Goal: Information Seeking & Learning: Learn about a topic

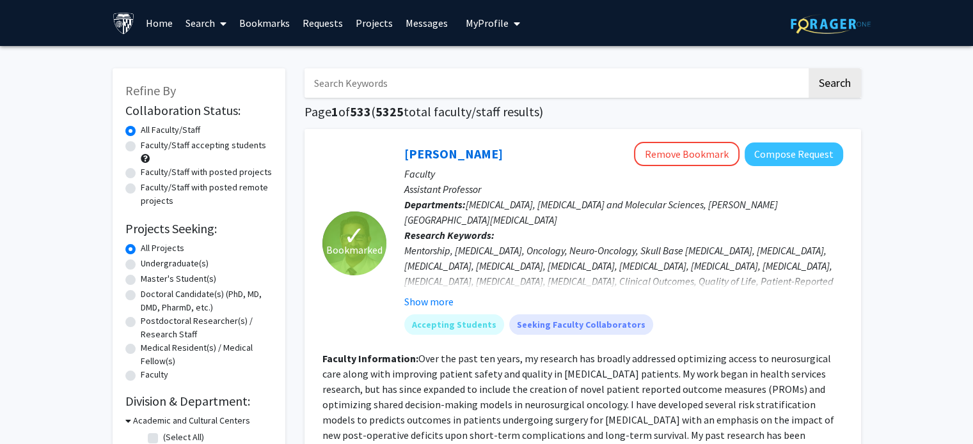
click at [263, 27] on link "Bookmarks" at bounding box center [264, 23] width 63 height 45
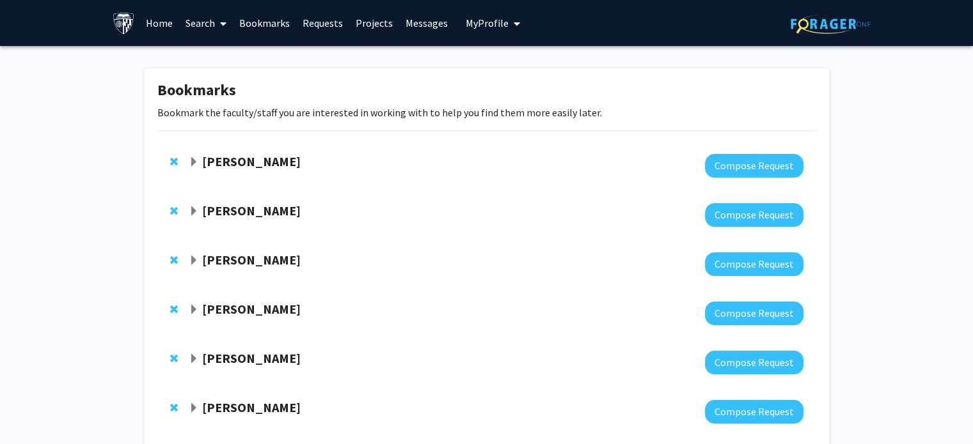
click at [191, 162] on span "Expand Sixuan Li Bookmark" at bounding box center [194, 162] width 10 height 10
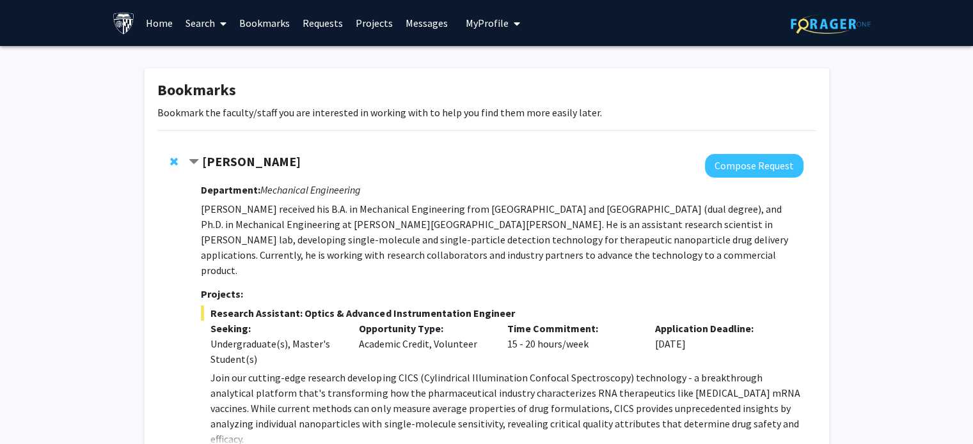
click at [225, 164] on strong "[PERSON_NAME]" at bounding box center [251, 161] width 98 height 16
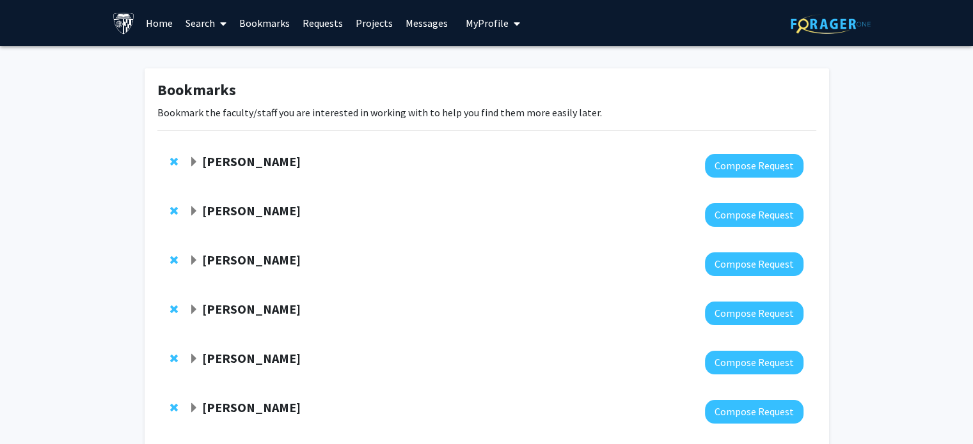
click at [225, 164] on strong "[PERSON_NAME]" at bounding box center [251, 161] width 98 height 16
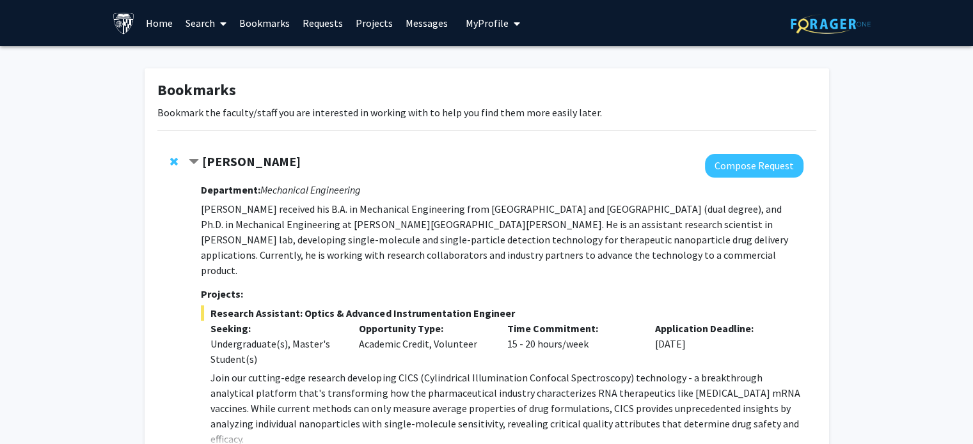
click at [225, 164] on strong "[PERSON_NAME]" at bounding box center [251, 161] width 98 height 16
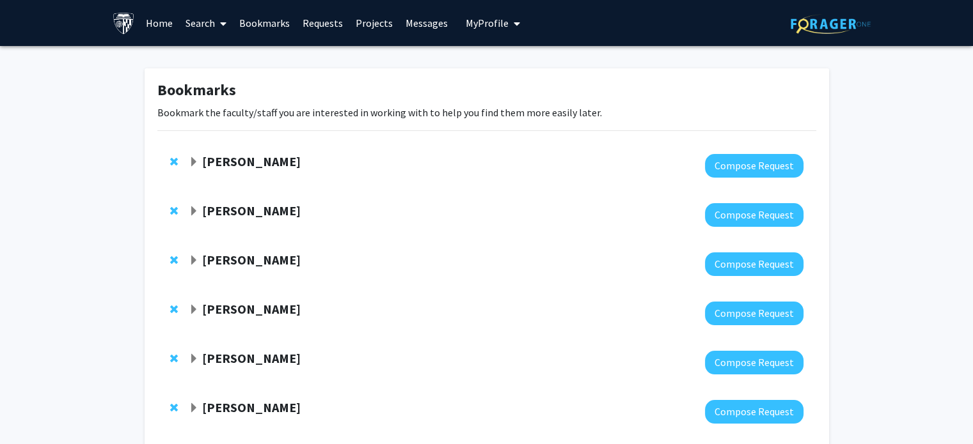
click at [225, 164] on strong "[PERSON_NAME]" at bounding box center [251, 161] width 98 height 16
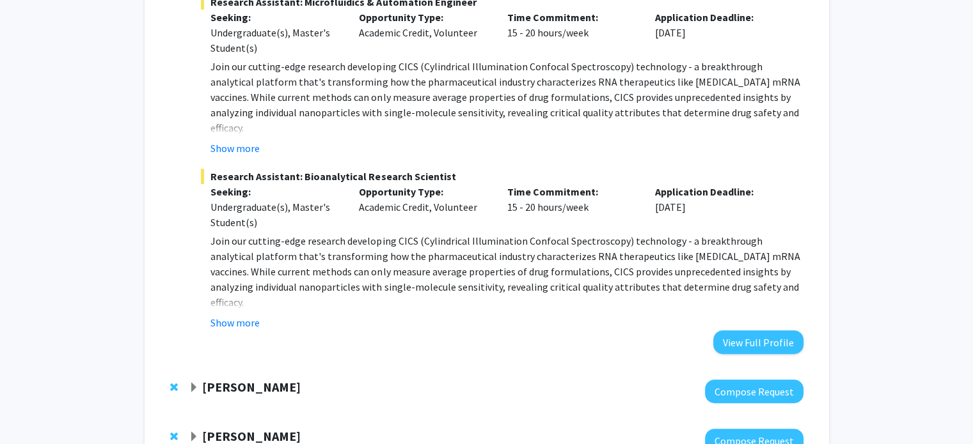
scroll to position [491, 0]
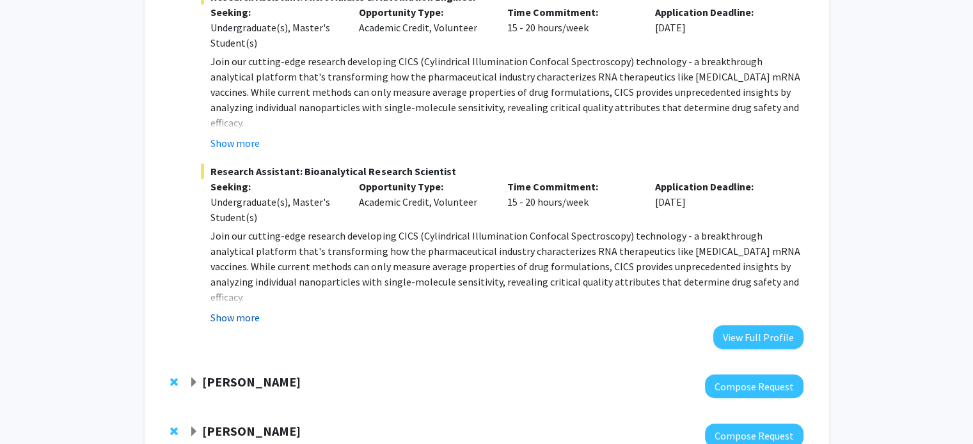
click at [237, 310] on button "Show more" at bounding box center [234, 317] width 49 height 15
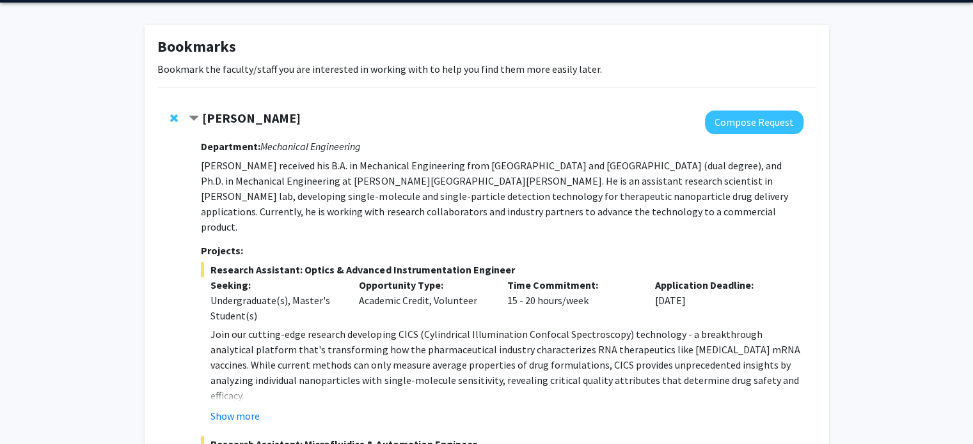
scroll to position [43, 0]
click at [781, 132] on button "Compose Request" at bounding box center [754, 123] width 98 height 24
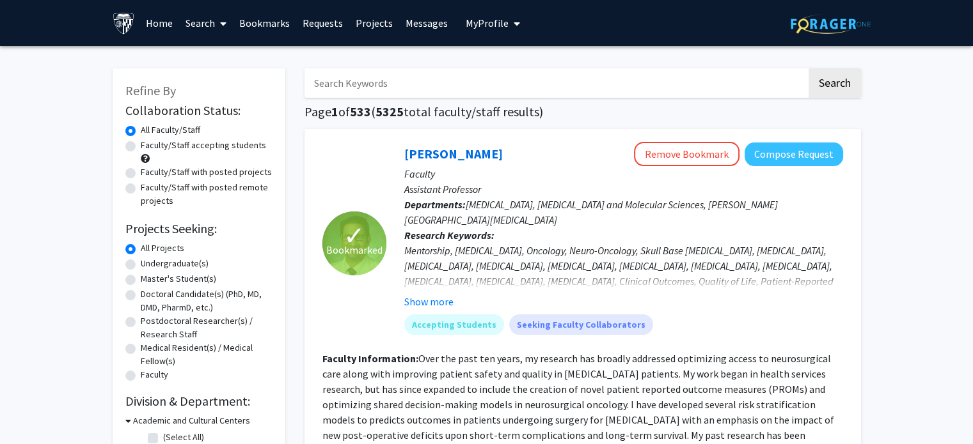
click at [410, 91] on input "Search Keywords" at bounding box center [555, 82] width 502 height 29
type input "sixuan li"
click at [808, 68] on button "Search" at bounding box center [834, 82] width 52 height 29
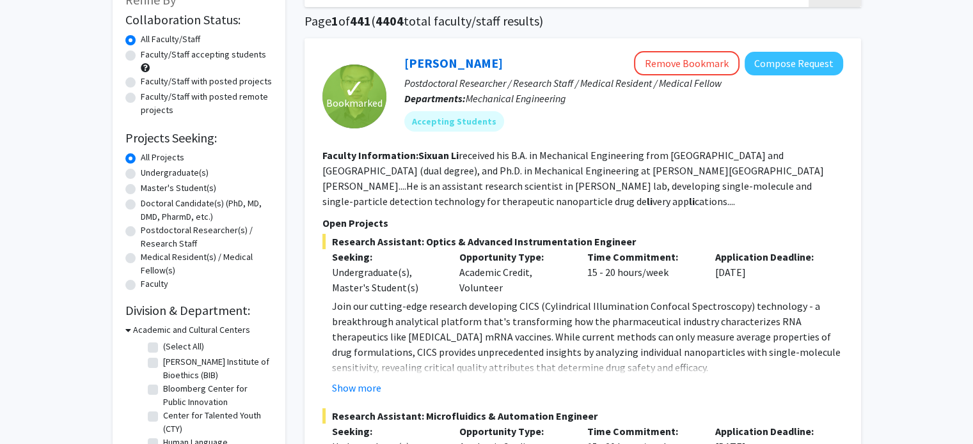
scroll to position [89, 0]
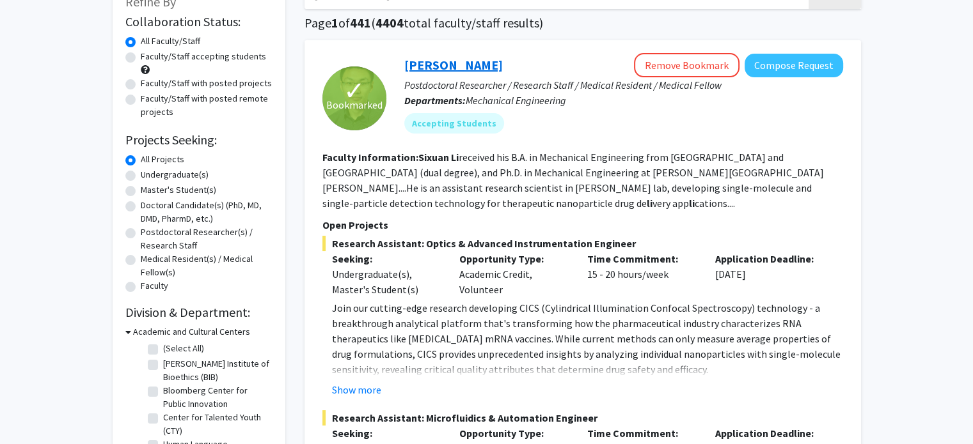
click at [437, 68] on link "[PERSON_NAME]" at bounding box center [453, 65] width 98 height 16
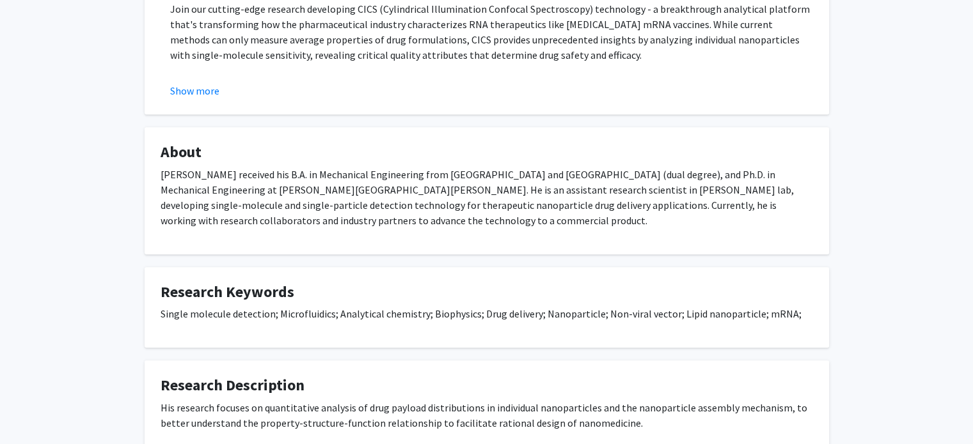
scroll to position [647, 0]
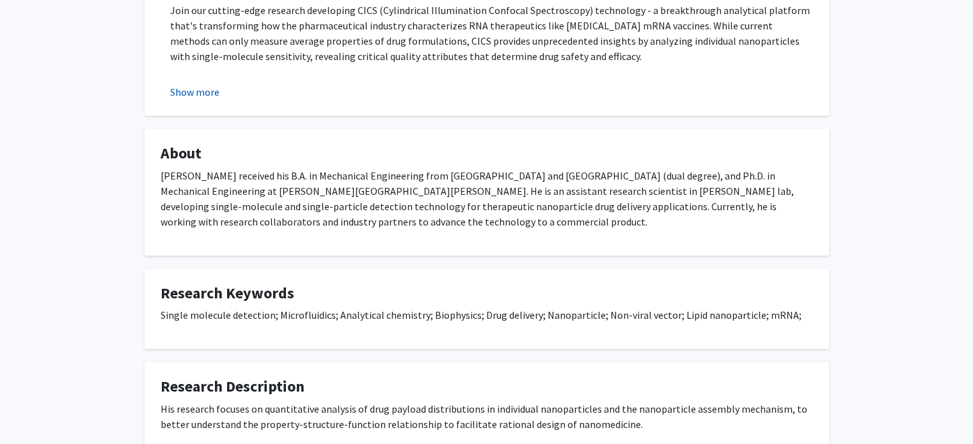
click at [212, 89] on button "Show more" at bounding box center [194, 91] width 49 height 15
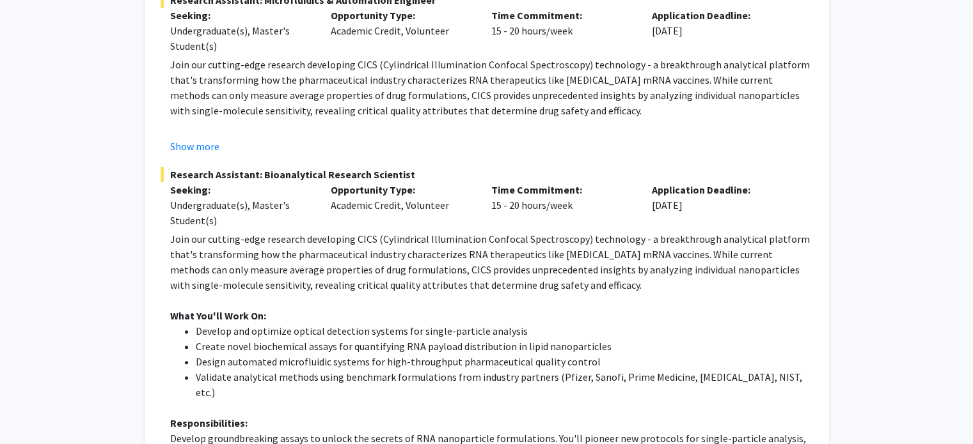
scroll to position [419, 0]
click at [194, 145] on button "Show more" at bounding box center [194, 144] width 49 height 15
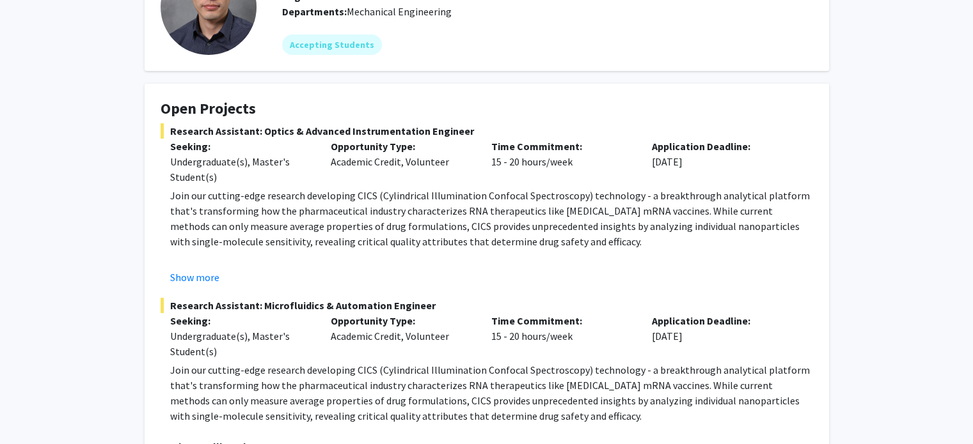
scroll to position [0, 0]
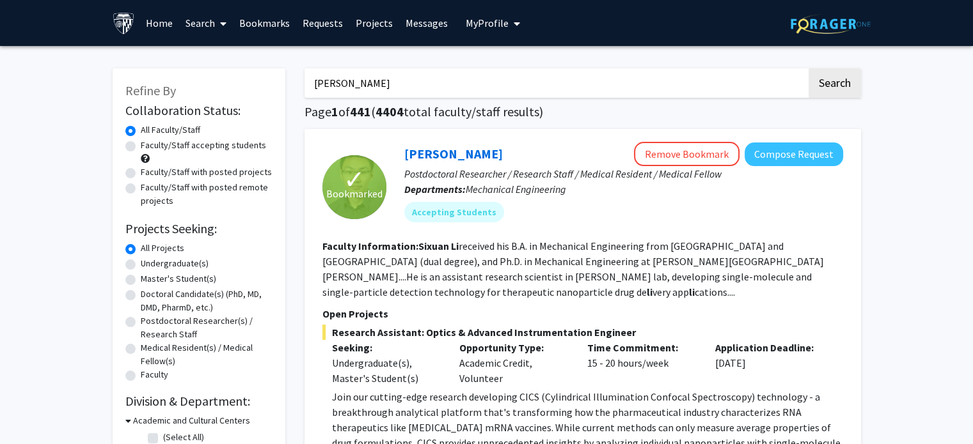
click at [392, 84] on input "sixuan li" at bounding box center [555, 82] width 502 height 29
type input "s"
click at [808, 68] on button "Search" at bounding box center [834, 82] width 52 height 29
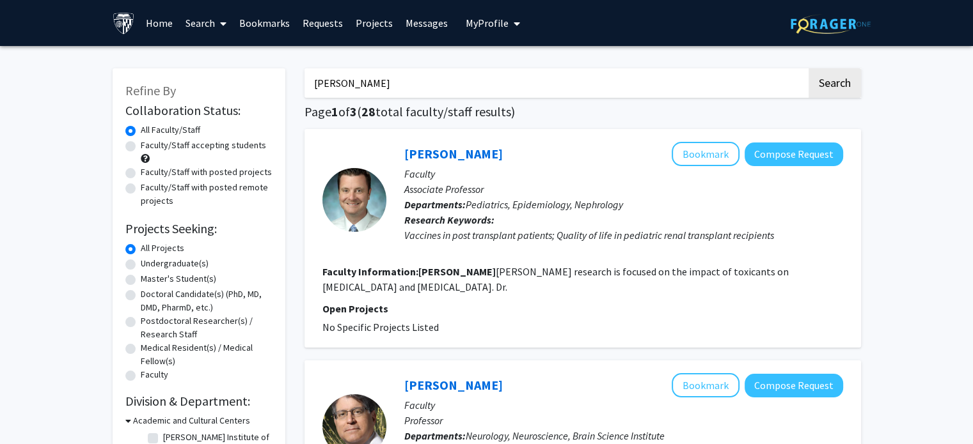
click at [427, 77] on input "jeffrey tornhein" at bounding box center [555, 82] width 502 height 29
type input "jeffrey tornheim"
click at [808, 68] on button "Search" at bounding box center [834, 82] width 52 height 29
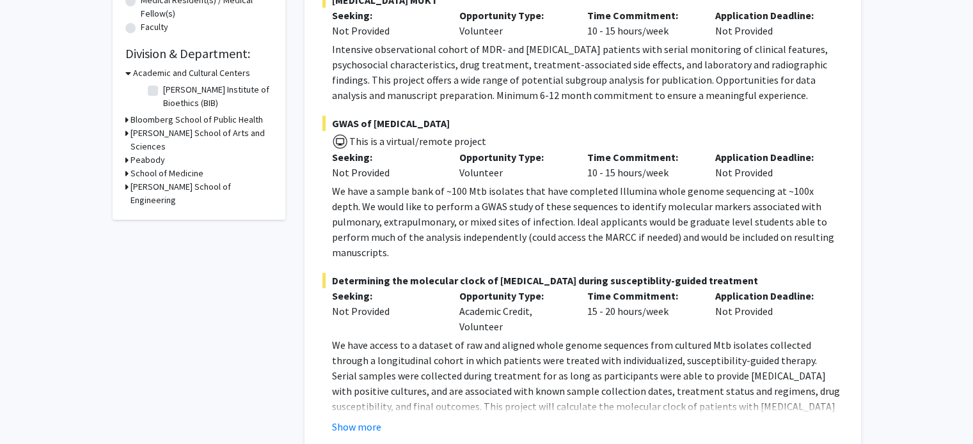
scroll to position [356, 0]
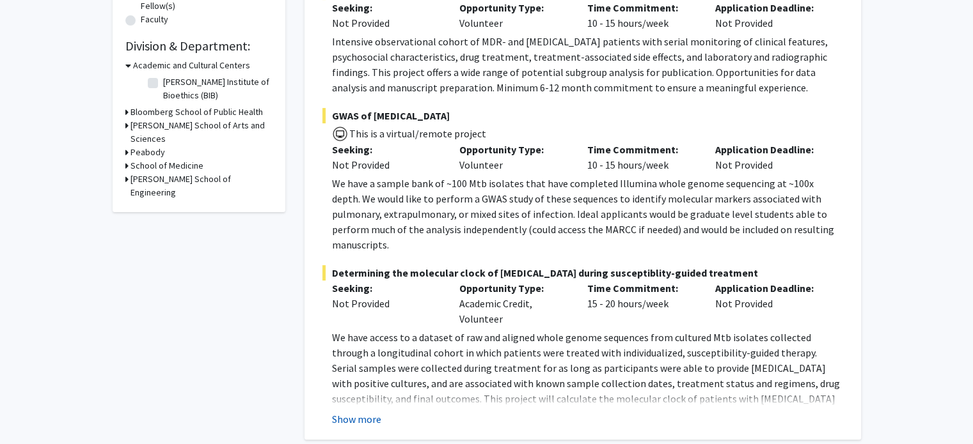
click at [356, 412] on button "Show more" at bounding box center [356, 419] width 49 height 15
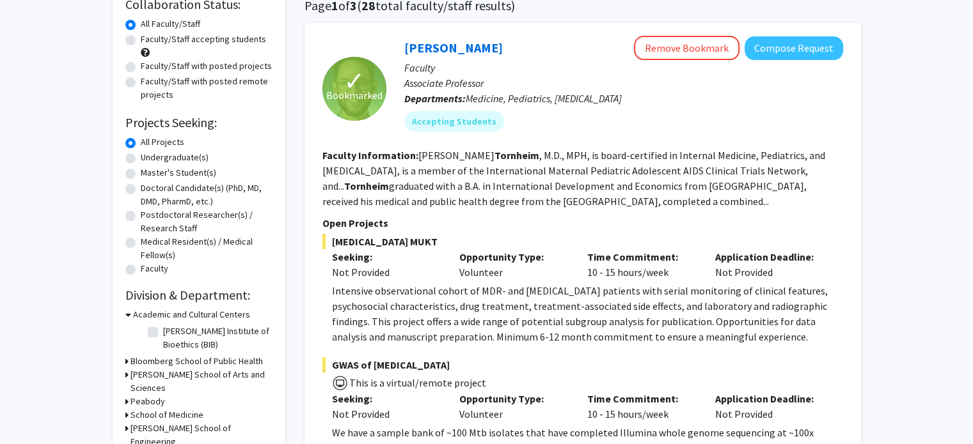
scroll to position [61, 0]
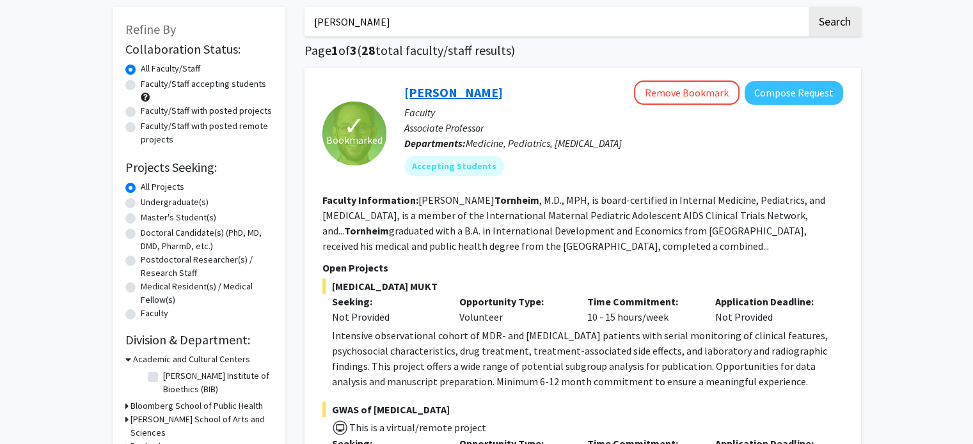
click at [445, 95] on link "[PERSON_NAME]" at bounding box center [453, 92] width 98 height 16
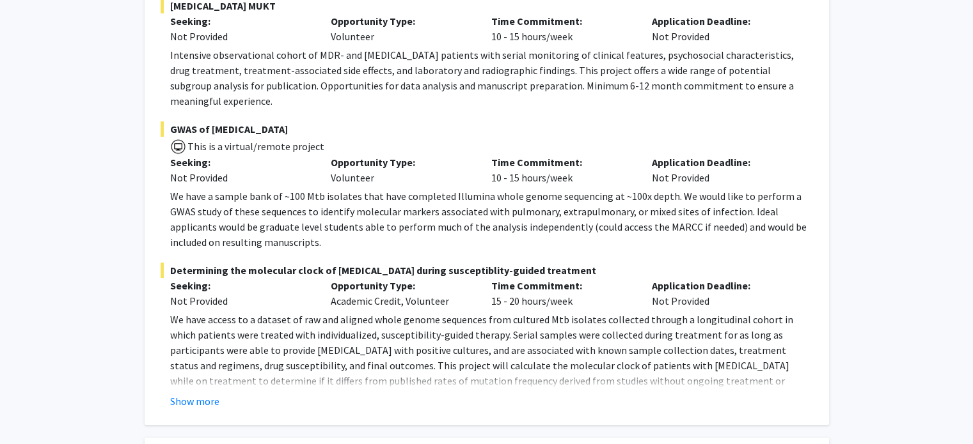
scroll to position [358, 0]
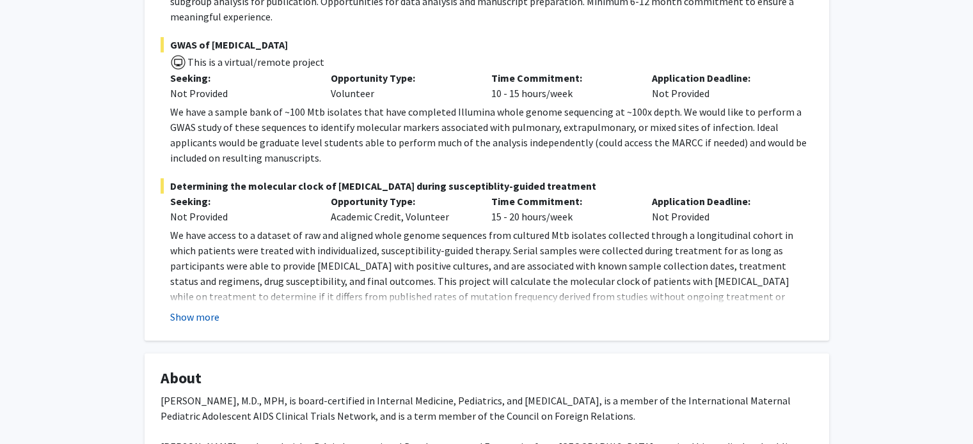
click at [189, 309] on button "Show more" at bounding box center [194, 316] width 49 height 15
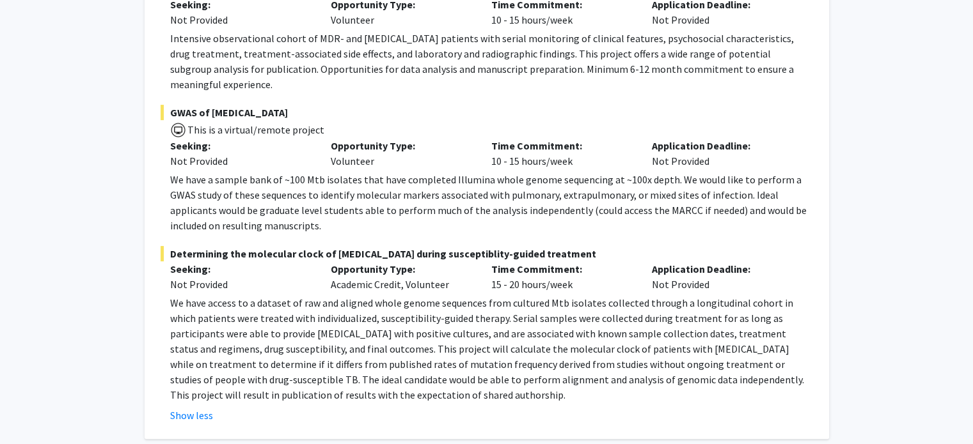
scroll to position [291, 0]
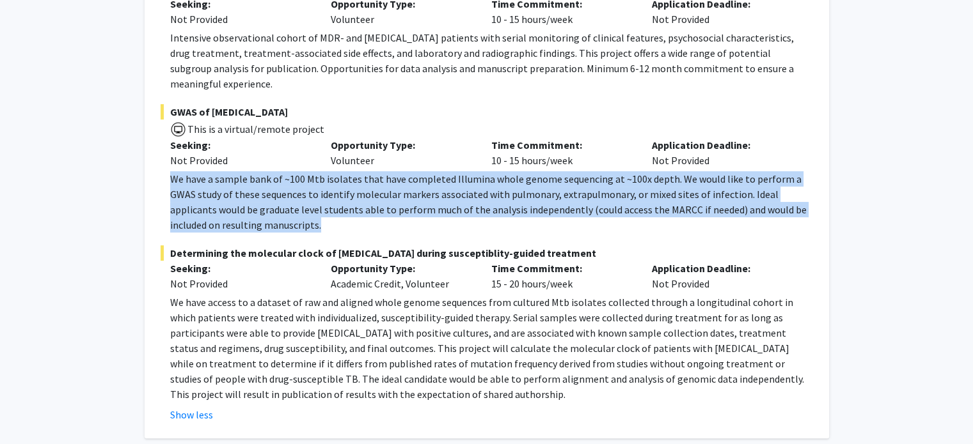
drag, startPoint x: 169, startPoint y: 166, endPoint x: 239, endPoint y: 212, distance: 83.5
click at [239, 212] on fg-read-more "We have a sample bank of ~100 Mtb isolates that have completed Illumina whole g…" at bounding box center [487, 201] width 652 height 61
click at [247, 188] on p "We have a sample bank of ~100 Mtb isolates that have completed Illumina whole g…" at bounding box center [491, 201] width 643 height 61
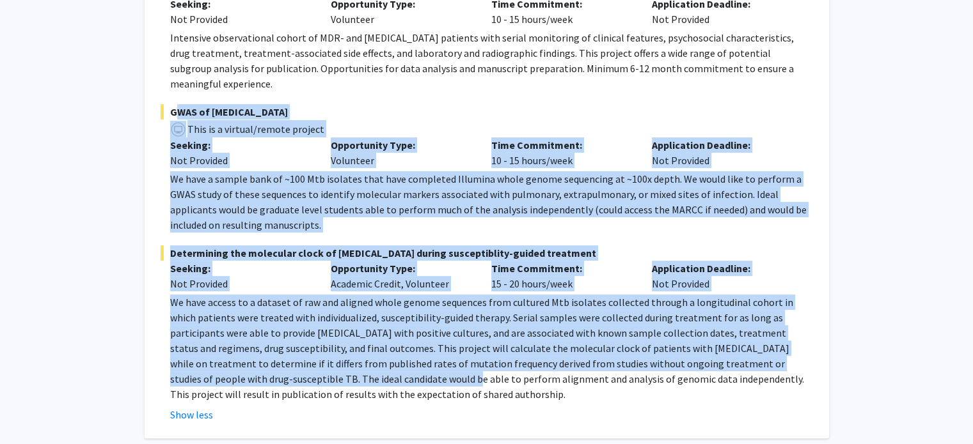
drag, startPoint x: 168, startPoint y: 93, endPoint x: 316, endPoint y: 363, distance: 308.5
click at [316, 363] on fg-project-list "MDR-TB MUKT Seeking: Not Provided Opportunity Type: Volunteer Time Commitment: …" at bounding box center [487, 202] width 652 height 443
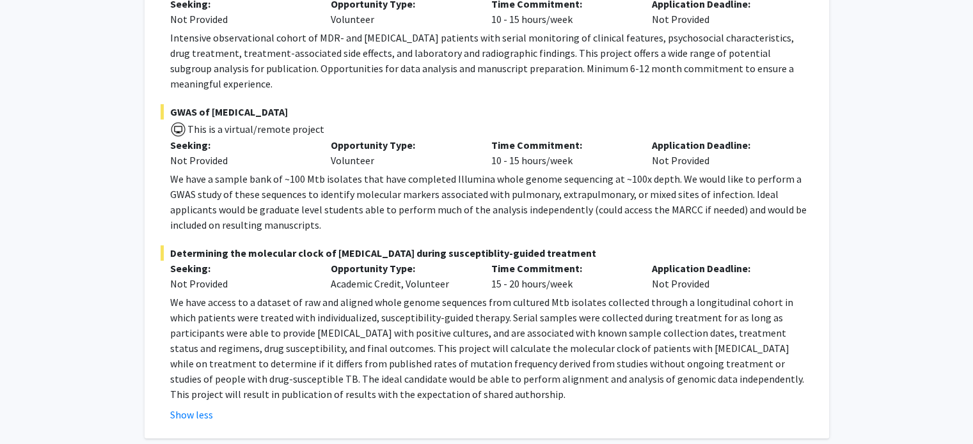
click at [276, 381] on p "We have access to a dataset of raw and aligned whole genome sequences from cult…" at bounding box center [491, 348] width 643 height 107
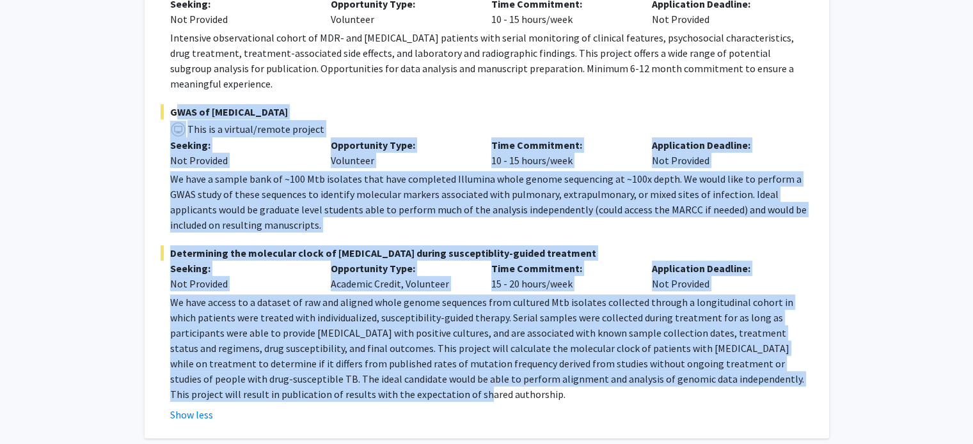
drag, startPoint x: 171, startPoint y: 97, endPoint x: 329, endPoint y: 386, distance: 329.1
click at [329, 386] on fg-project-list "MDR-TB MUKT Seeking: Not Provided Opportunity Type: Volunteer Time Commitment: …" at bounding box center [487, 202] width 652 height 443
copy fg-project-list "GWAS of Mycobacterium tuberculosis This is a virtual/remote project Seeking: No…"
click at [449, 295] on p "We have access to a dataset of raw and aligned whole genome sequences from cult…" at bounding box center [491, 348] width 643 height 107
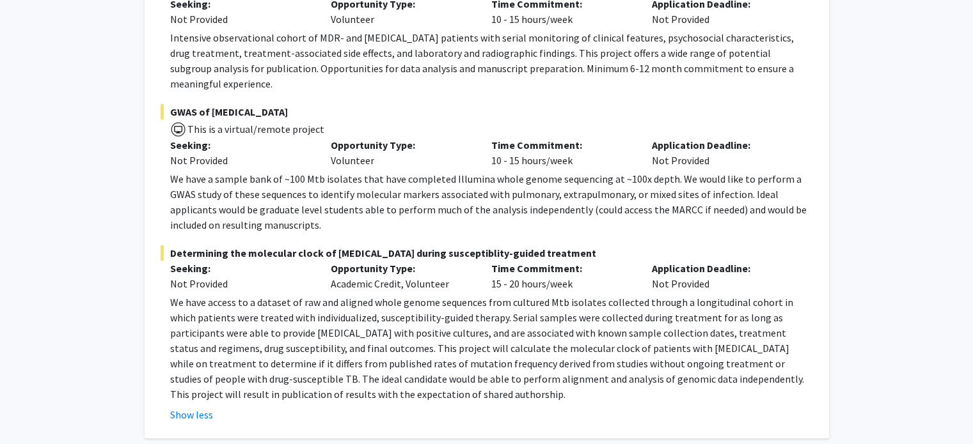
drag, startPoint x: 169, startPoint y: 91, endPoint x: 361, endPoint y: 90, distance: 191.8
click at [361, 104] on span "GWAS of [MEDICAL_DATA]" at bounding box center [487, 111] width 652 height 15
copy span "GWAS of [MEDICAL_DATA]"
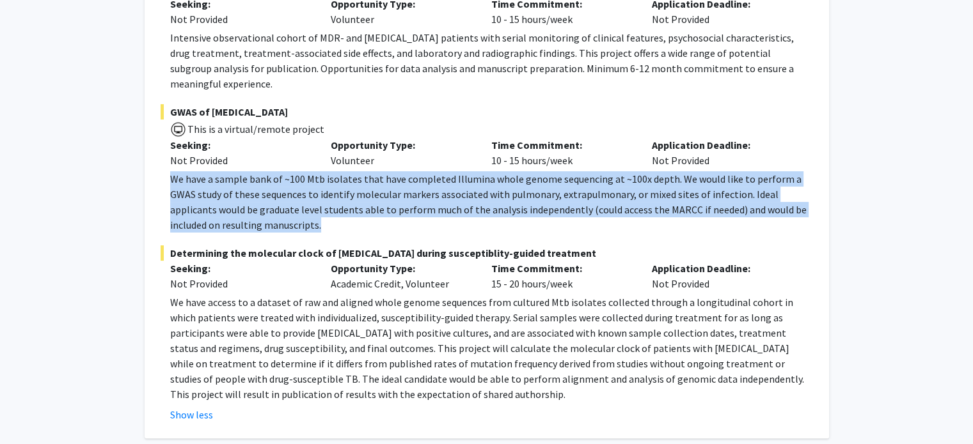
drag, startPoint x: 172, startPoint y: 161, endPoint x: 233, endPoint y: 212, distance: 79.4
click at [233, 212] on p "We have a sample bank of ~100 Mtb isolates that have completed Illumina whole g…" at bounding box center [491, 201] width 643 height 61
copy p "We have a sample bank of ~100 Mtb isolates that have completed Illumina whole g…"
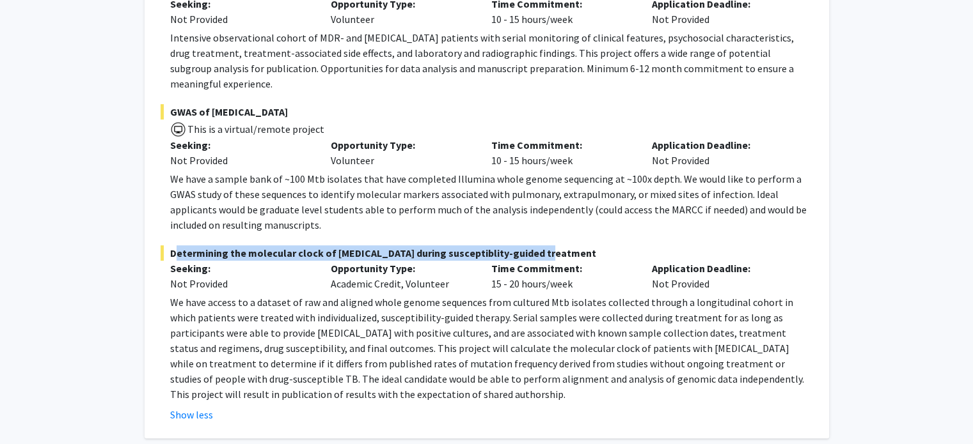
drag, startPoint x: 171, startPoint y: 232, endPoint x: 566, endPoint y: 239, distance: 394.6
click at [566, 246] on span "Determining the molecular clock of [MEDICAL_DATA] during susceptiblity-guided t…" at bounding box center [487, 253] width 652 height 15
copy span "Determining the molecular clock of [MEDICAL_DATA] during susceptiblity-guided t…"
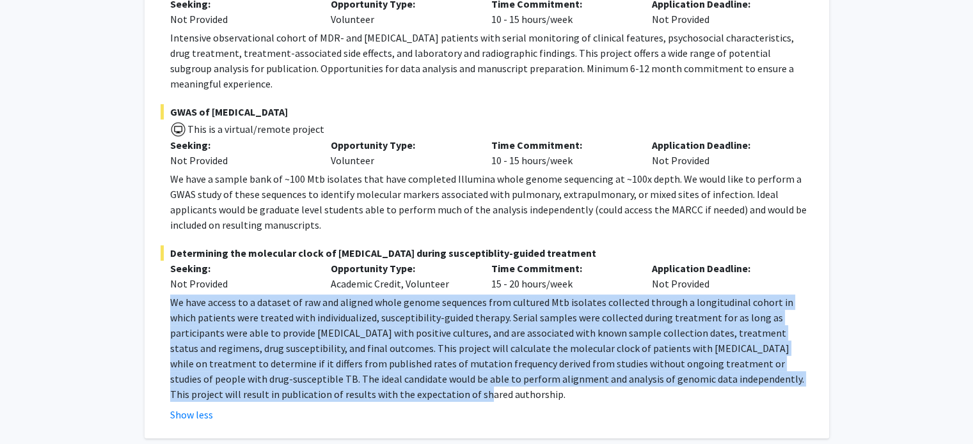
drag, startPoint x: 161, startPoint y: 291, endPoint x: 322, endPoint y: 386, distance: 187.4
click at [322, 386] on fg-read-more "We have access to a dataset of raw and aligned whole genome sequences from cult…" at bounding box center [487, 359] width 652 height 128
copy p "We have access to a dataset of raw and aligned whole genome sequences from cult…"
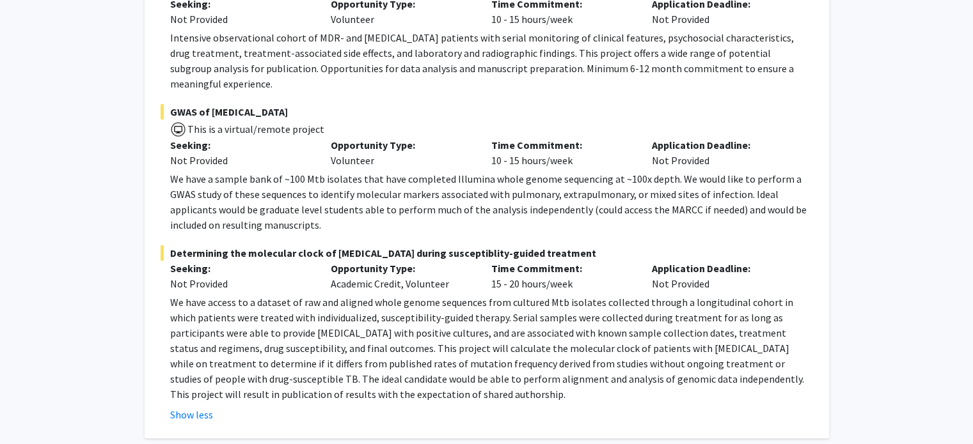
click at [445, 171] on p "We have a sample bank of ~100 Mtb isolates that have completed Illumina whole g…" at bounding box center [491, 201] width 643 height 61
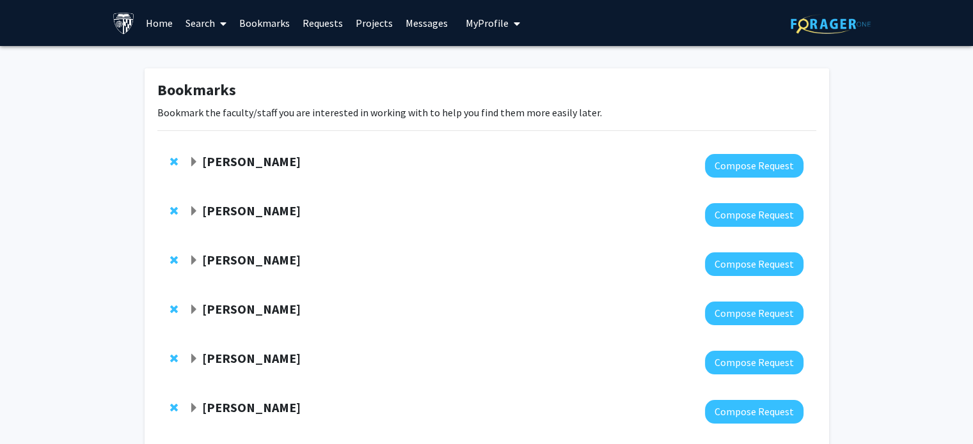
click at [193, 211] on span "Expand Jeffrey Tornheim Bookmark" at bounding box center [194, 212] width 10 height 10
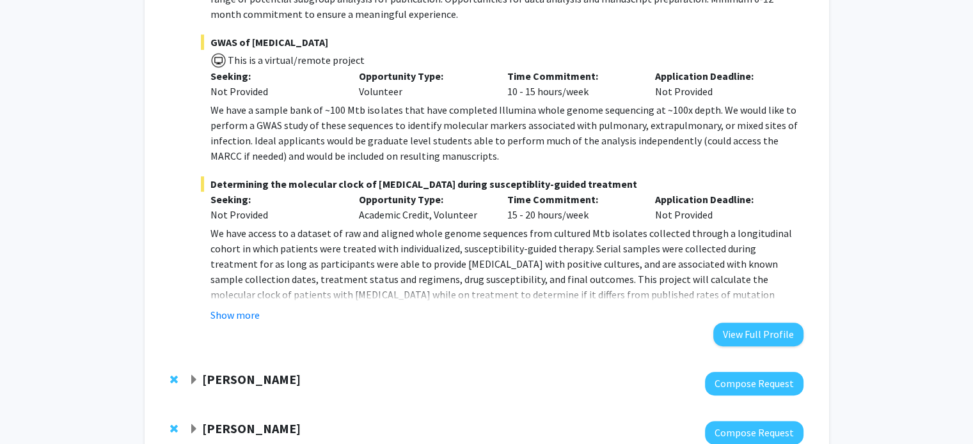
scroll to position [552, 0]
click at [247, 315] on button "Show more" at bounding box center [234, 314] width 49 height 15
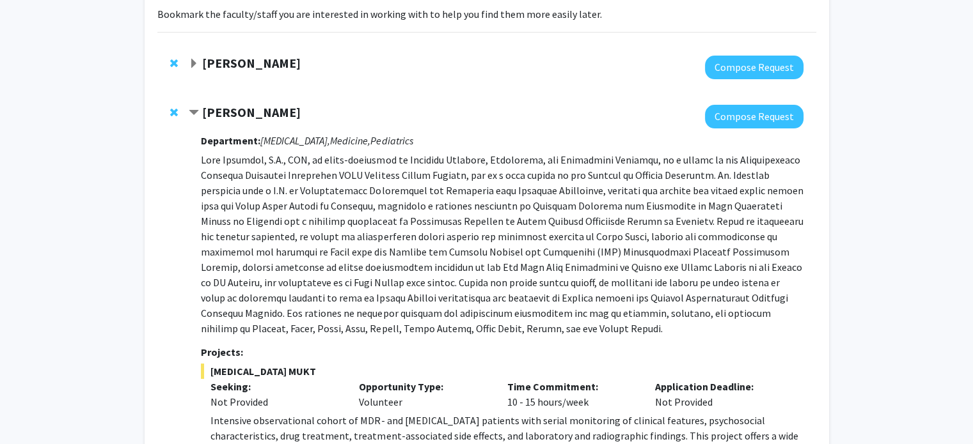
scroll to position [99, 0]
click at [197, 113] on span "Contract Jeffrey Tornheim Bookmark" at bounding box center [194, 112] width 10 height 10
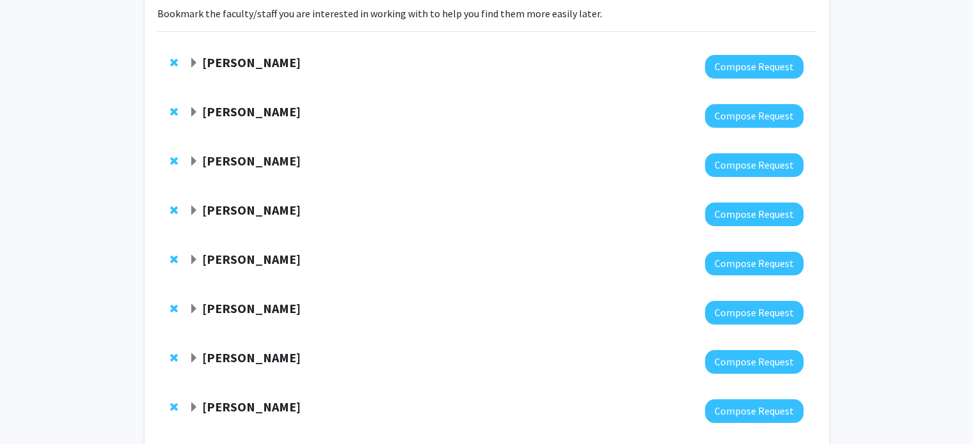
click at [194, 162] on span "Expand Raj Mukherjee Bookmark" at bounding box center [194, 162] width 10 height 10
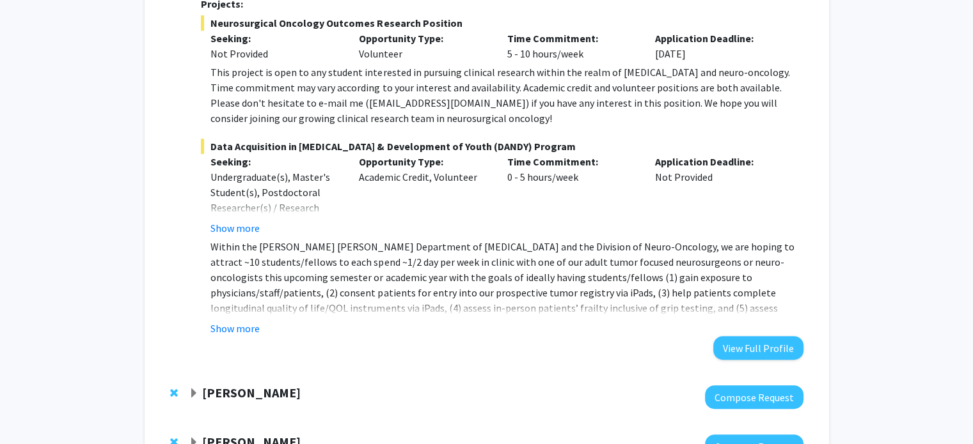
scroll to position [436, 0]
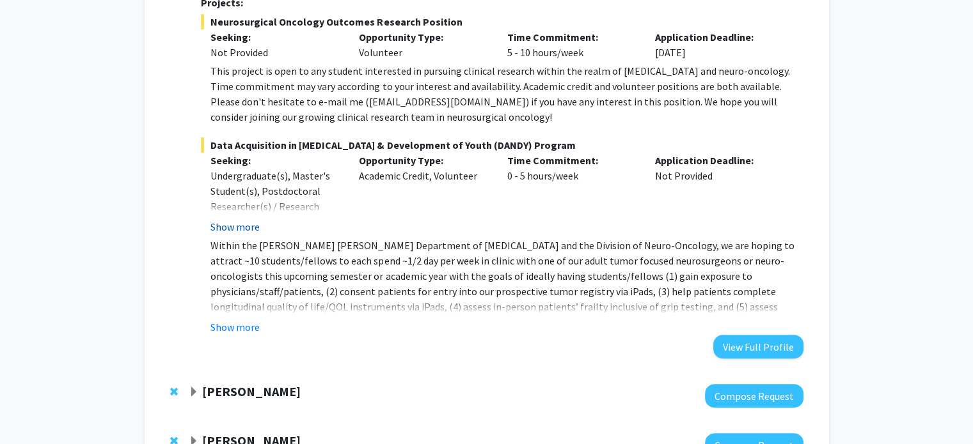
click at [234, 226] on button "Show more" at bounding box center [234, 226] width 49 height 15
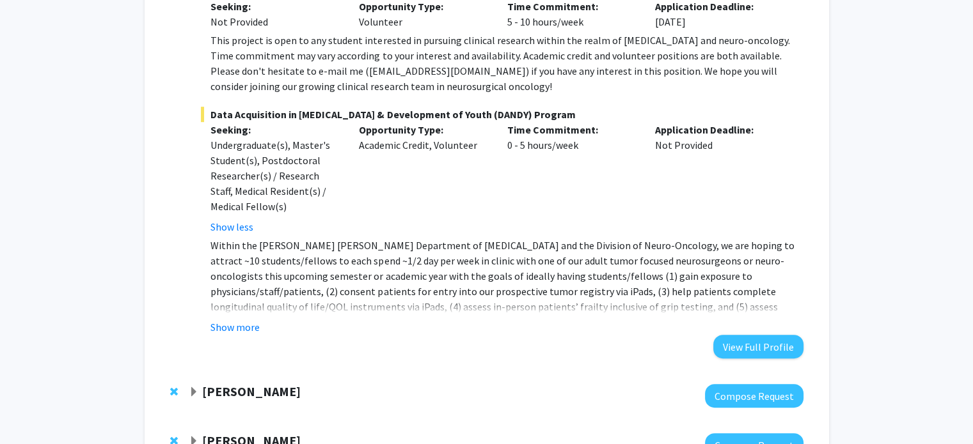
scroll to position [469, 0]
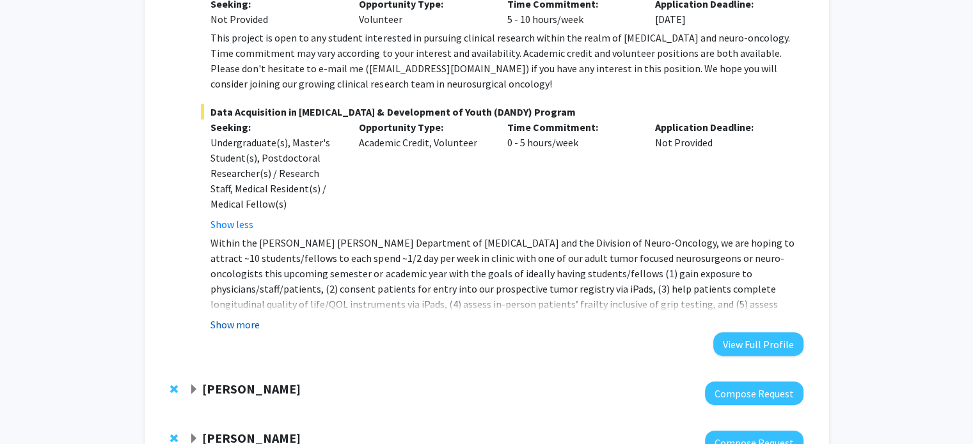
click at [247, 327] on button "Show more" at bounding box center [234, 324] width 49 height 15
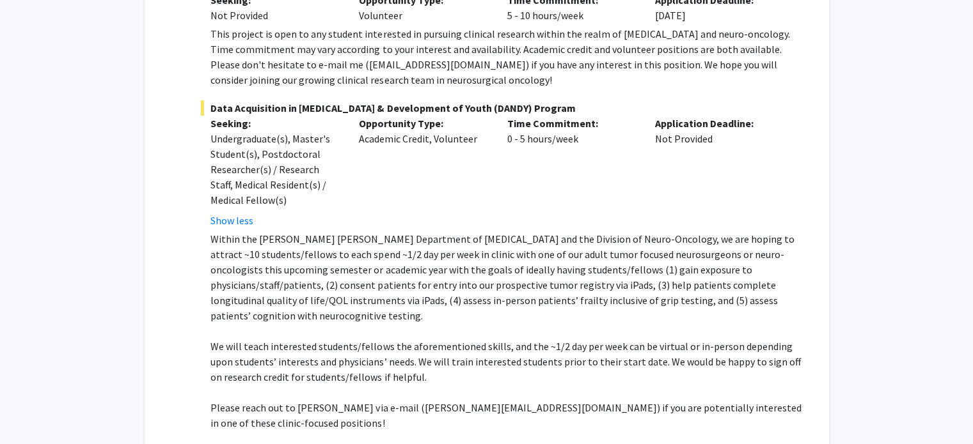
scroll to position [473, 0]
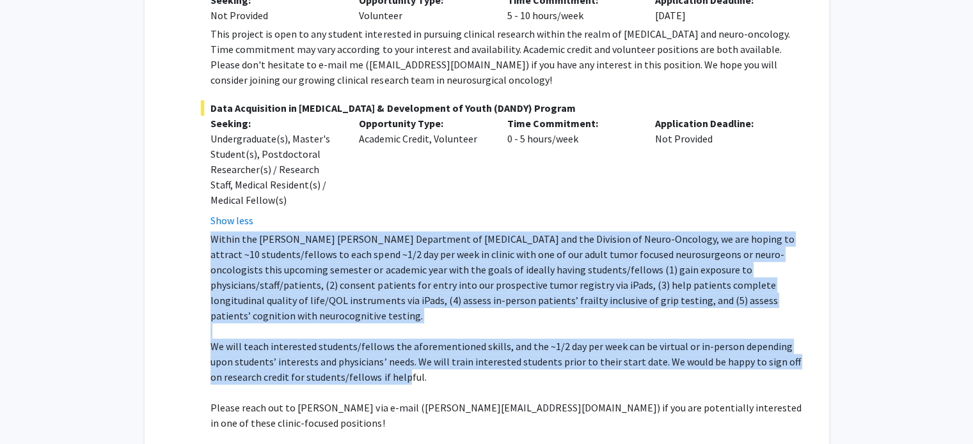
drag, startPoint x: 205, startPoint y: 239, endPoint x: 391, endPoint y: 357, distance: 220.5
click at [391, 357] on fg-read-more "Within the [PERSON_NAME] [PERSON_NAME] Department of [MEDICAL_DATA] and the Div…" at bounding box center [502, 348] width 602 height 235
click at [416, 341] on p "We will teach interested students/fellows the aforementioned skills, and the ~1…" at bounding box center [506, 362] width 592 height 46
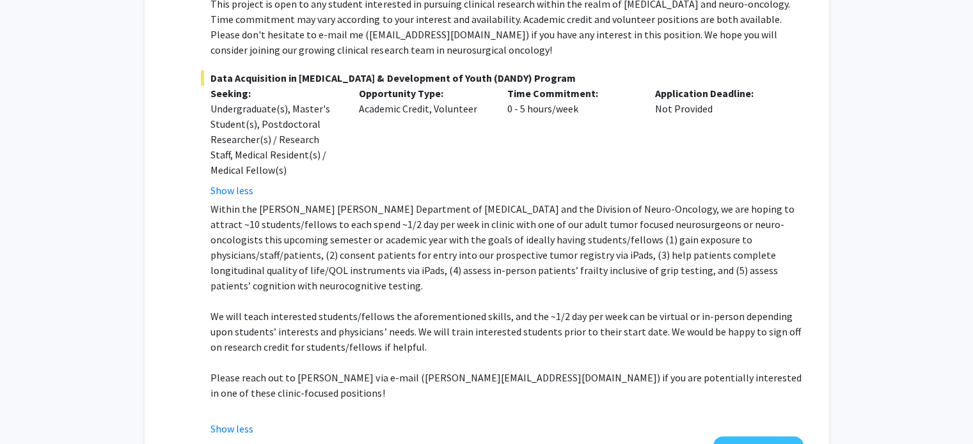
scroll to position [503, 0]
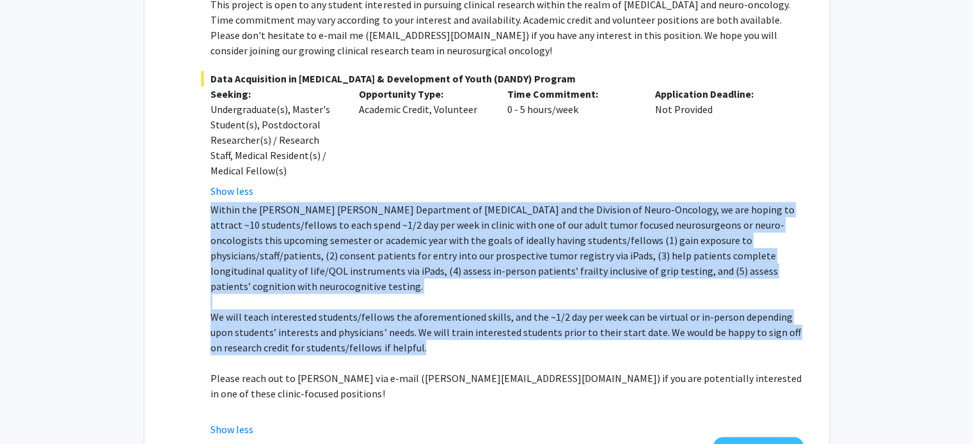
drag, startPoint x: 212, startPoint y: 209, endPoint x: 419, endPoint y: 332, distance: 240.3
click at [419, 332] on div "Within the [PERSON_NAME] [PERSON_NAME] Department of [MEDICAL_DATA] and the Div…" at bounding box center [506, 309] width 592 height 215
copy div "Within the [PERSON_NAME] [PERSON_NAME] Department of [MEDICAL_DATA] and the Div…"
click at [444, 278] on p "Within the [PERSON_NAME] [PERSON_NAME] Department of [MEDICAL_DATA] and the Div…" at bounding box center [506, 248] width 592 height 92
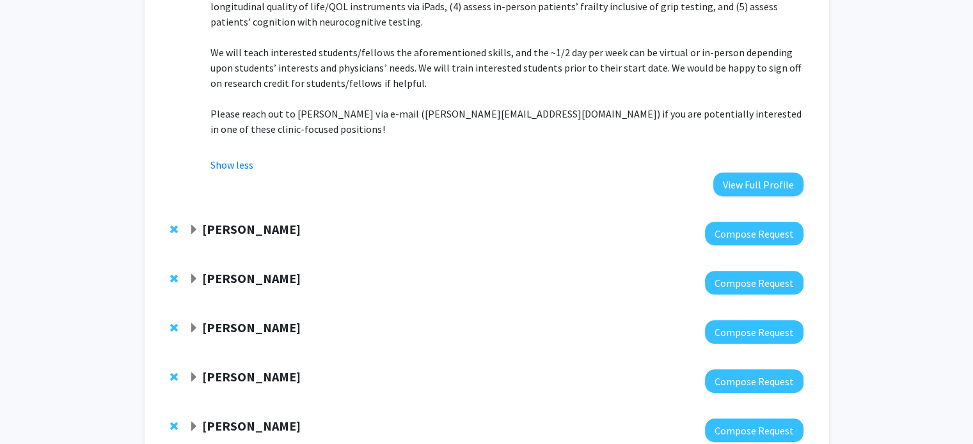
scroll to position [769, 0]
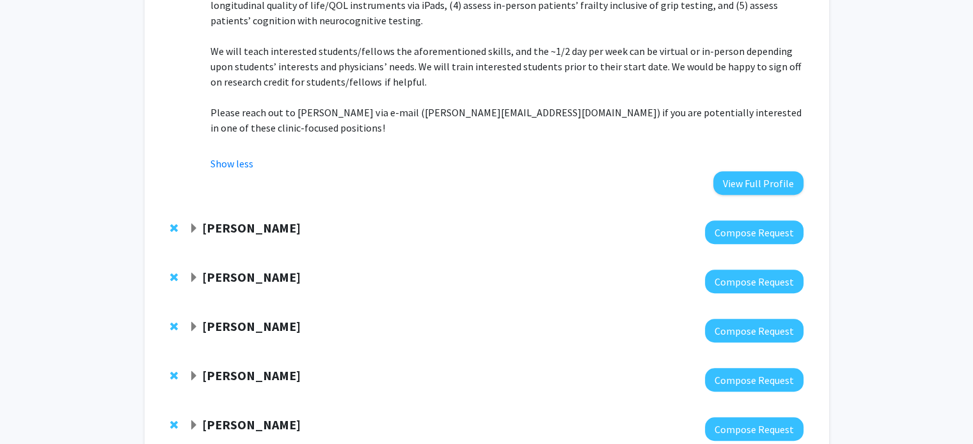
click at [205, 220] on strong "[PERSON_NAME]" at bounding box center [251, 228] width 98 height 16
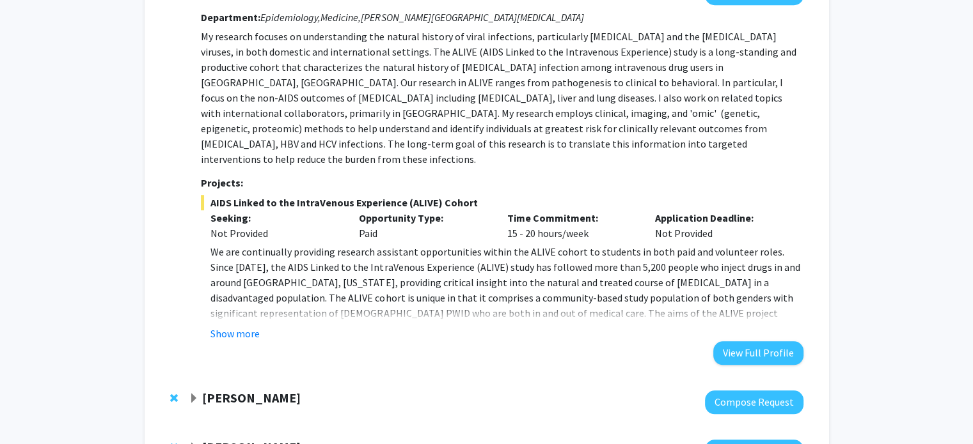
scroll to position [1008, 0]
click at [229, 326] on button "Show more" at bounding box center [234, 333] width 49 height 15
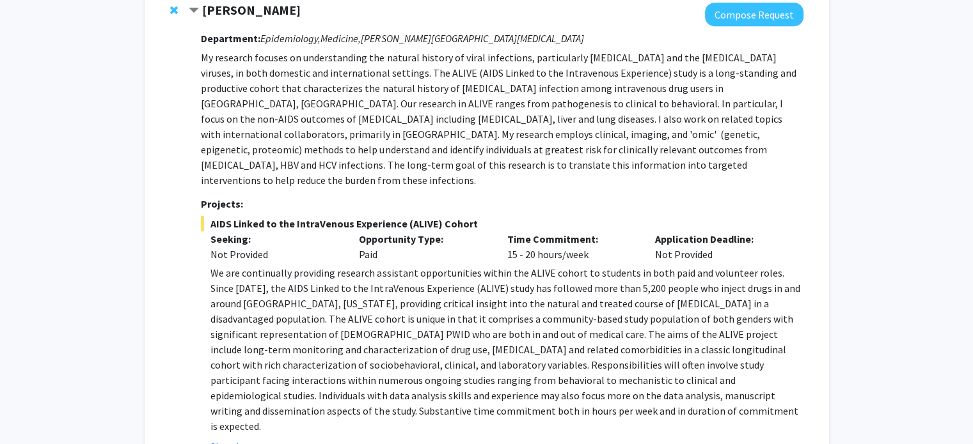
scroll to position [987, 0]
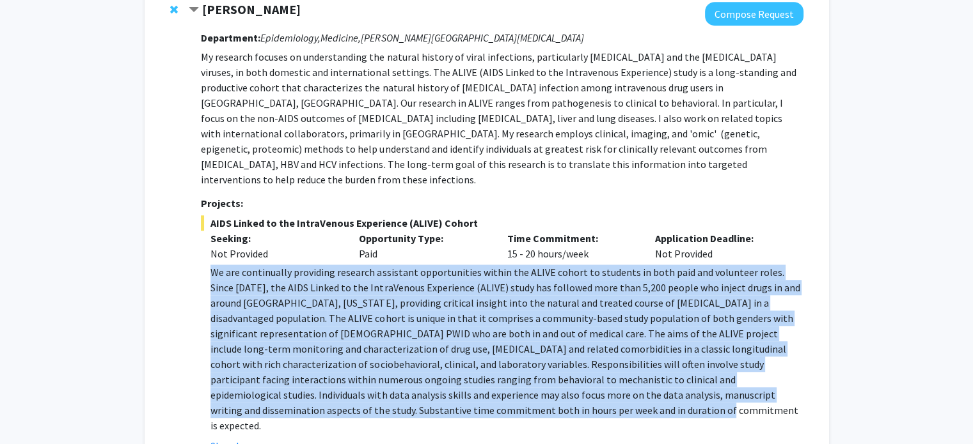
drag, startPoint x: 207, startPoint y: 227, endPoint x: 332, endPoint y: 368, distance: 188.0
click at [332, 368] on fg-read-more "We are continually providing research assistant opportunities within the ALIVE …" at bounding box center [502, 359] width 602 height 189
copy p "We are continually providing research assistant opportunities within the ALIVE …"
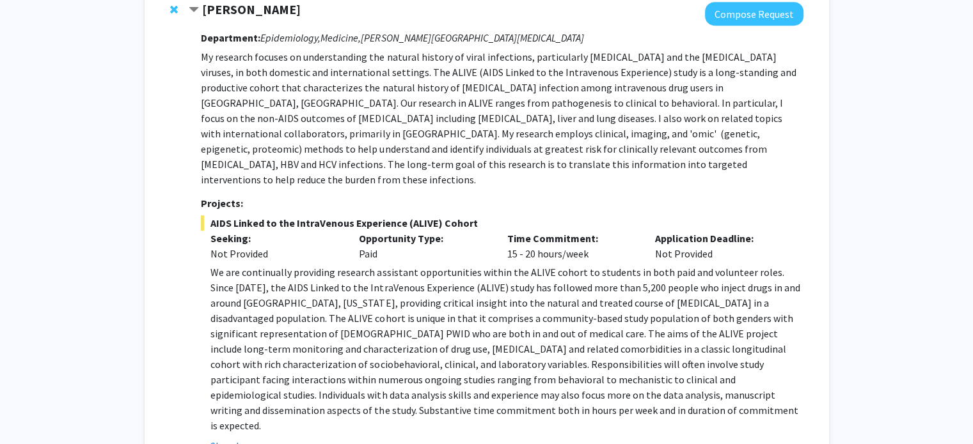
click at [513, 231] on div "Time Commitment: 15 - 20 hours/week" at bounding box center [571, 246] width 148 height 31
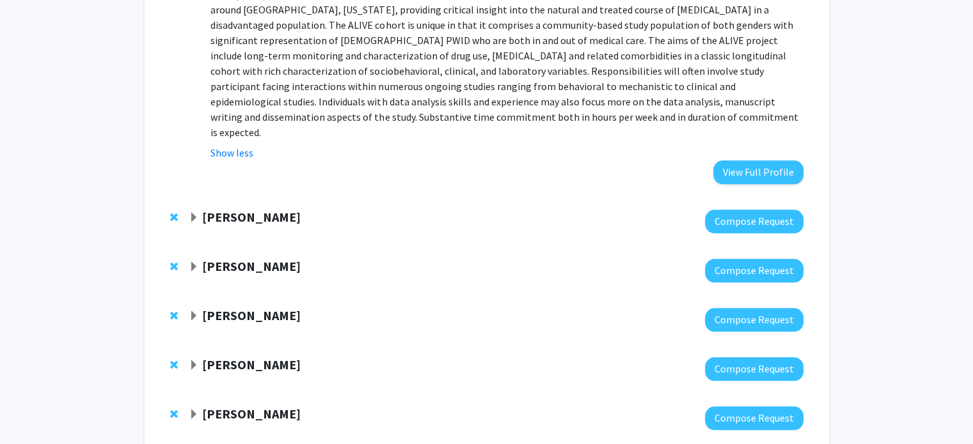
scroll to position [1281, 0]
click at [191, 212] on span "Expand Nilanjan Chatterjee Bookmark" at bounding box center [194, 217] width 10 height 10
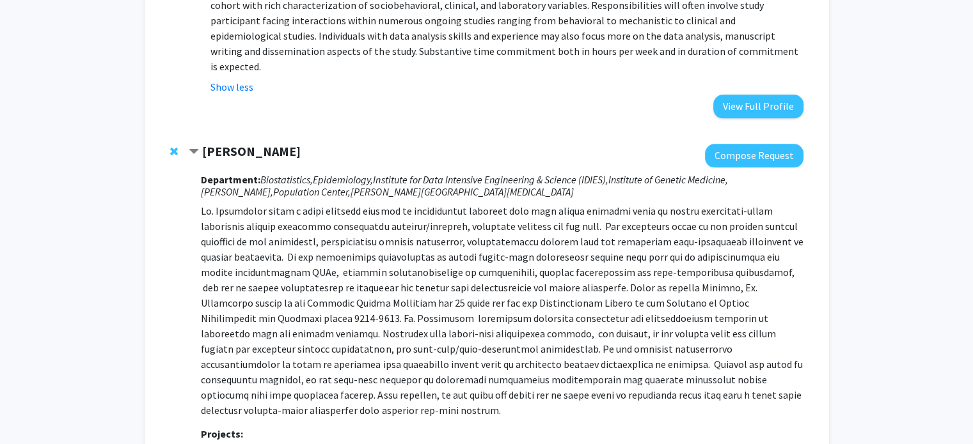
scroll to position [1340, 0]
